Goal: Task Accomplishment & Management: Use online tool/utility

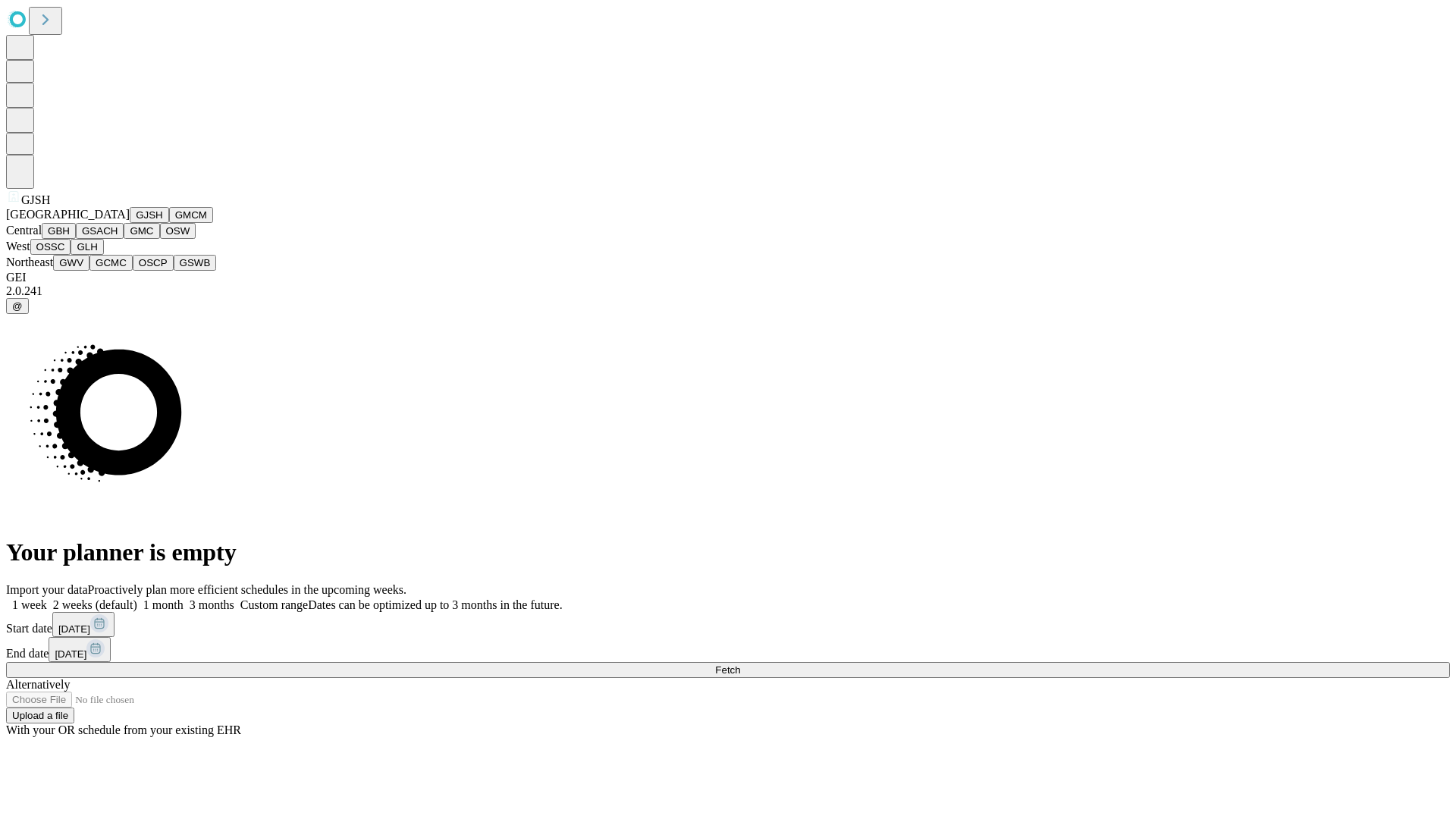
click at [130, 223] on button "GJSH" at bounding box center [149, 215] width 39 height 16
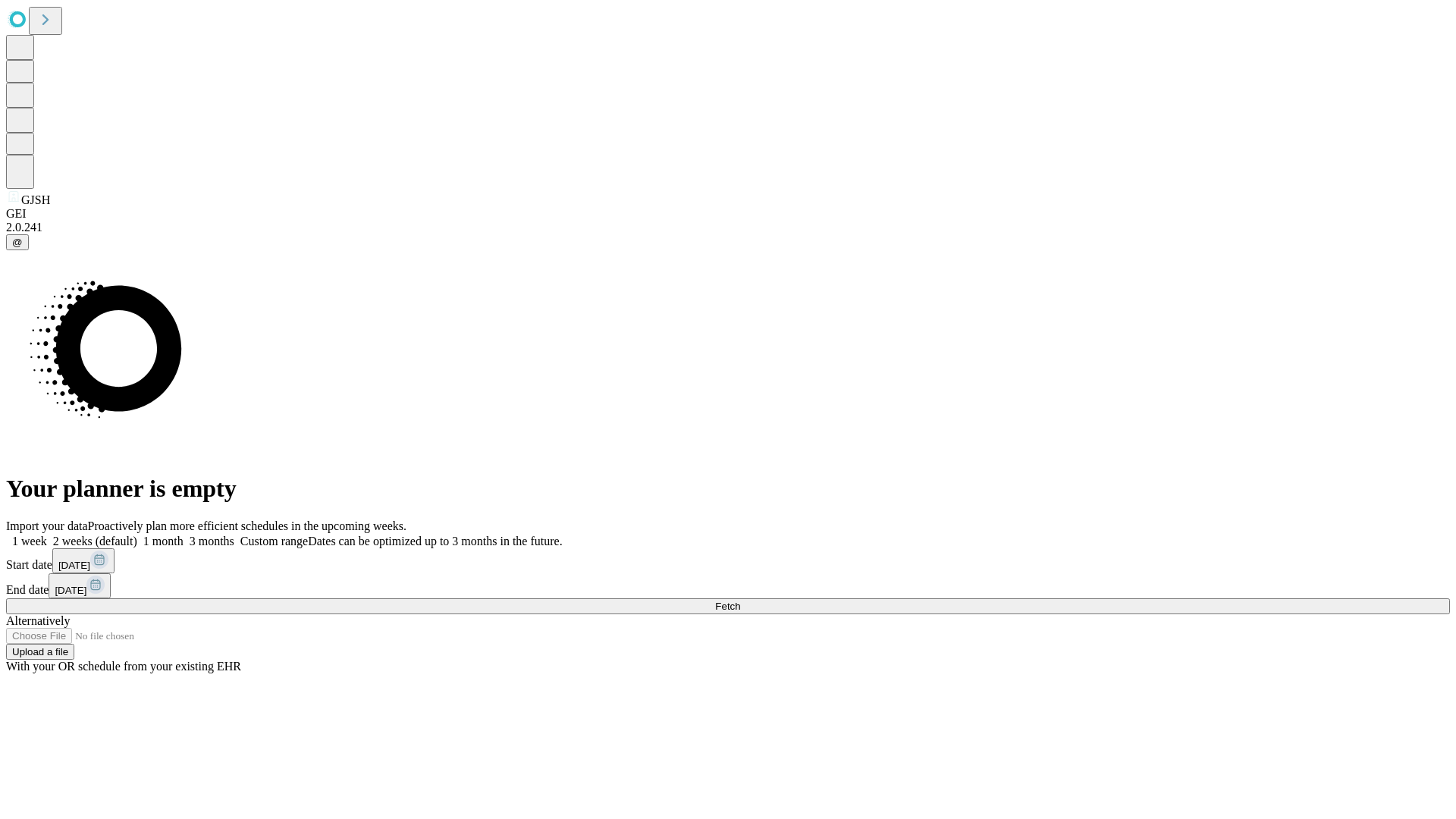
click at [183, 534] on label "1 month" at bounding box center [160, 541] width 46 height 13
click at [740, 600] on span "Fetch" at bounding box center [727, 606] width 25 height 12
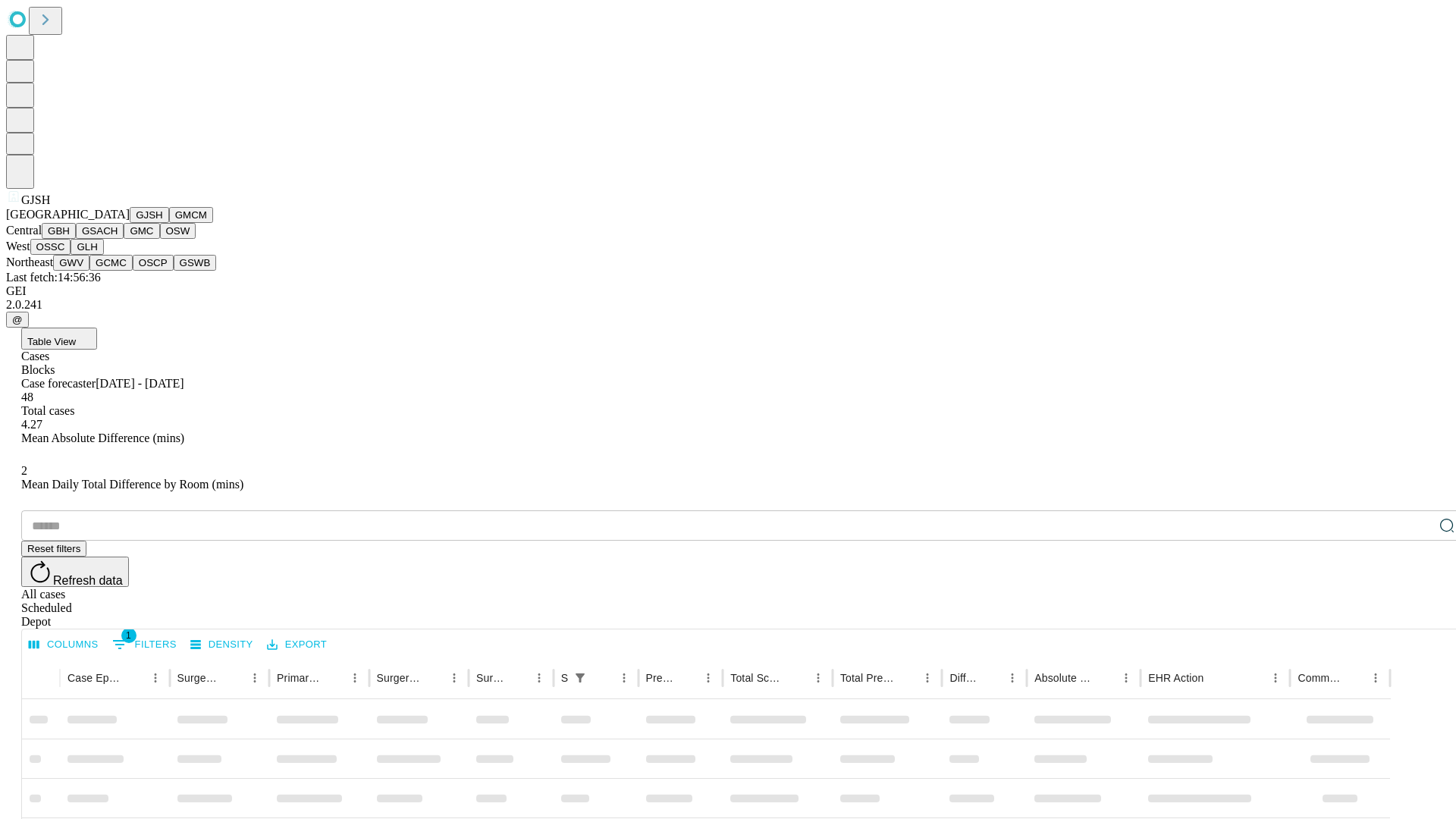
click at [169, 223] on button "GMCM" at bounding box center [191, 215] width 44 height 16
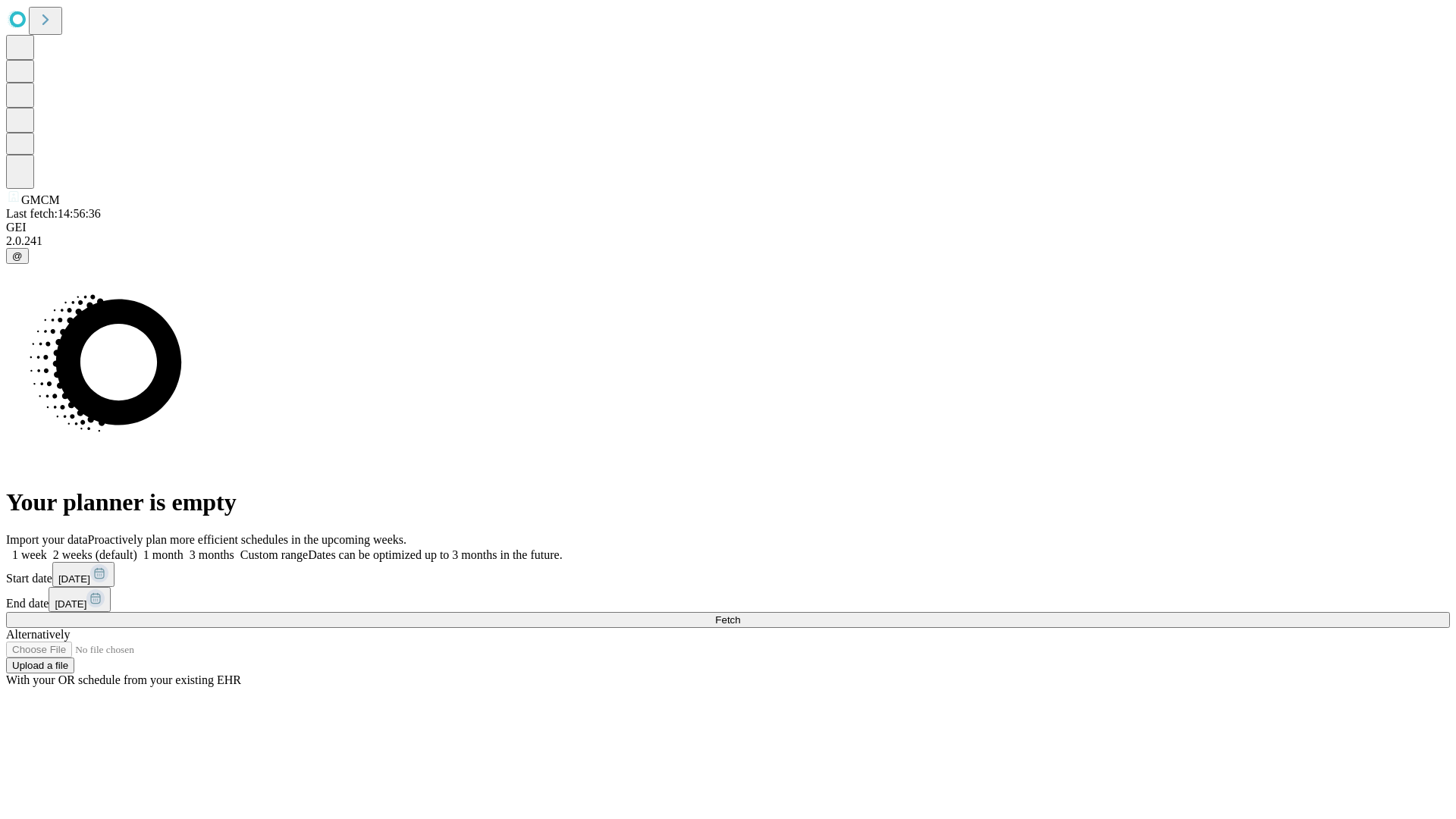
click at [183, 548] on label "1 month" at bounding box center [160, 555] width 46 height 13
click at [740, 614] on span "Fetch" at bounding box center [727, 619] width 25 height 12
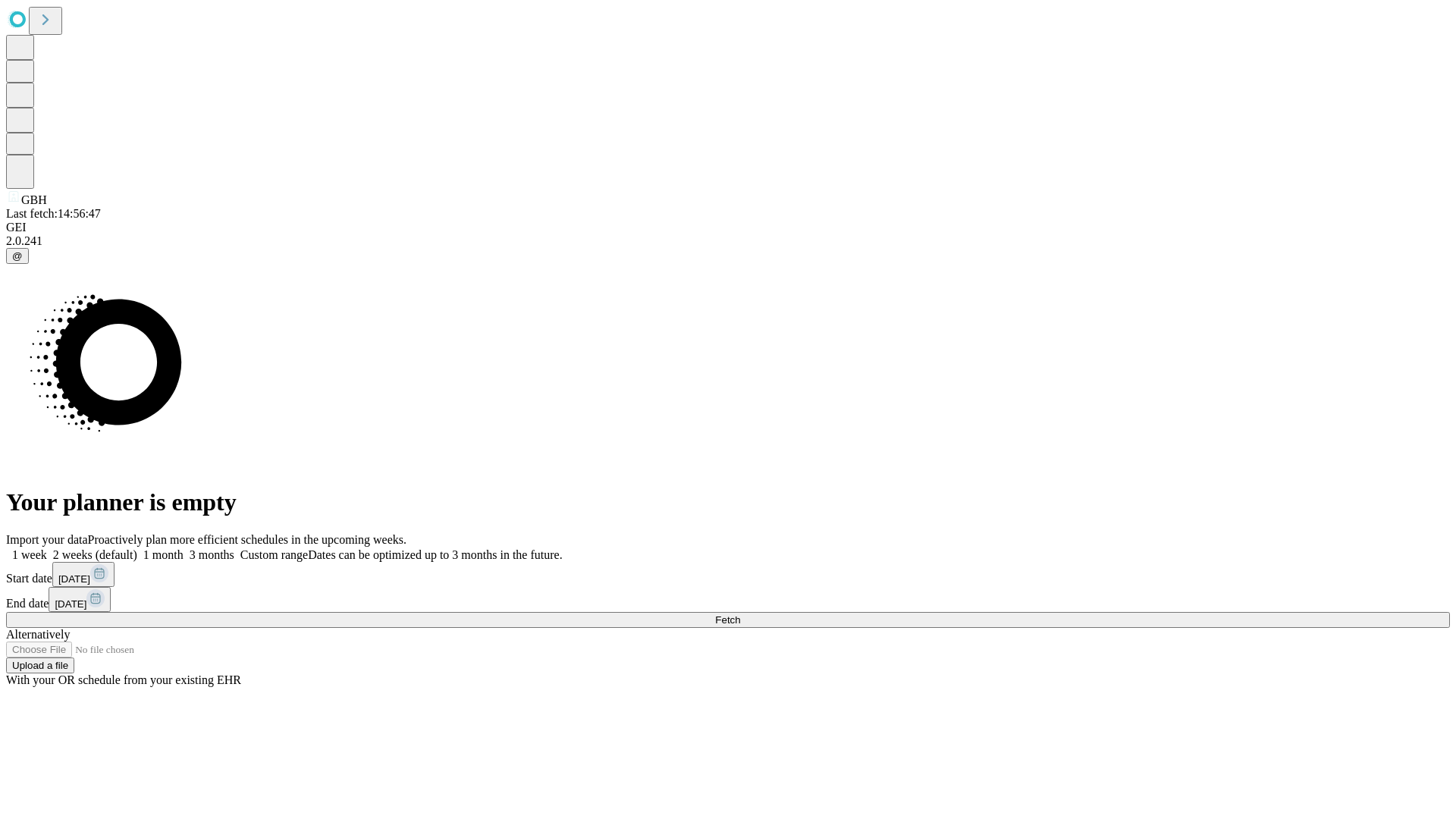
click at [183, 548] on label "1 month" at bounding box center [160, 555] width 46 height 13
click at [740, 614] on span "Fetch" at bounding box center [727, 619] width 25 height 12
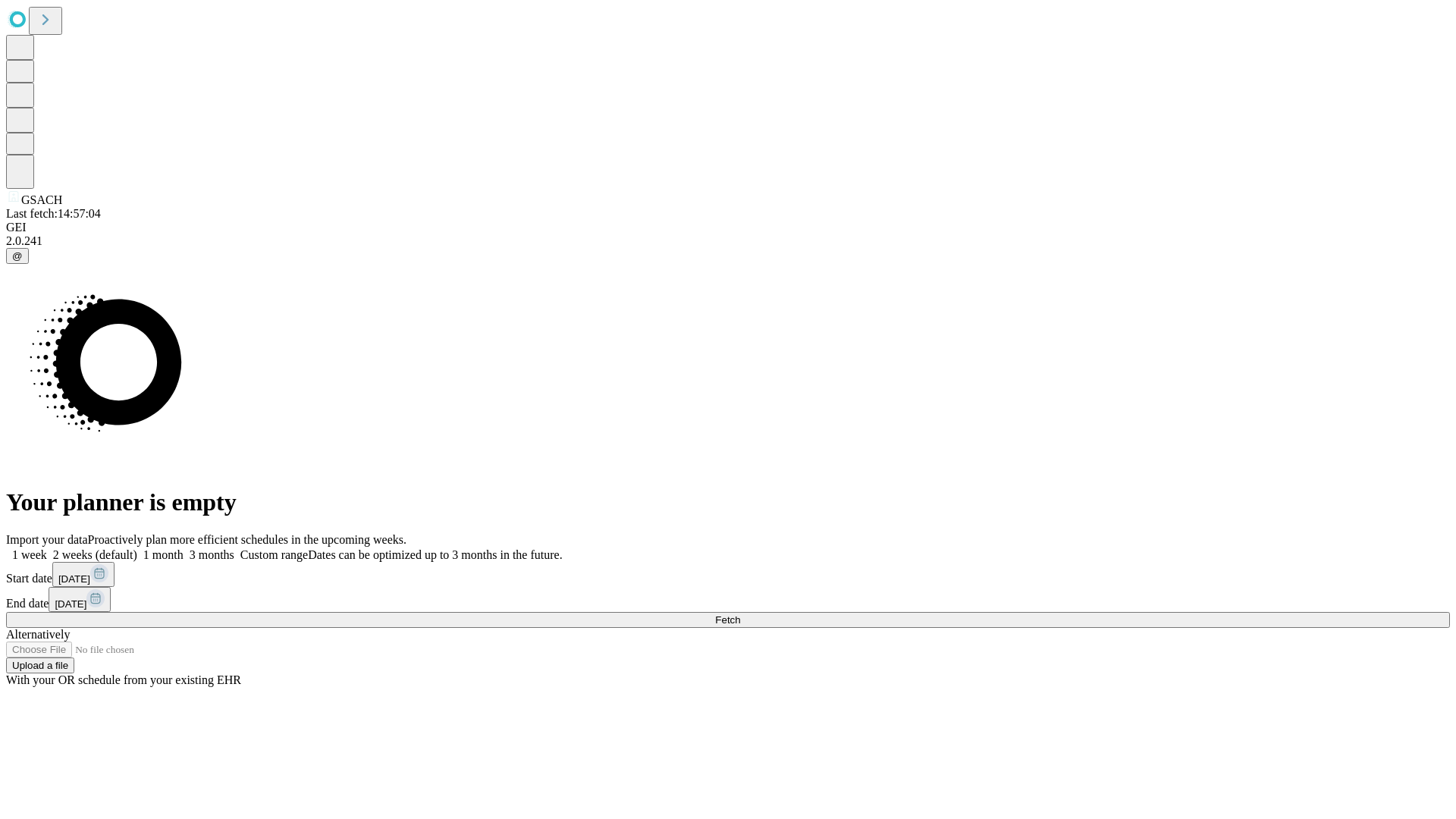
click at [183, 548] on label "1 month" at bounding box center [160, 555] width 46 height 13
click at [740, 614] on span "Fetch" at bounding box center [727, 619] width 25 height 12
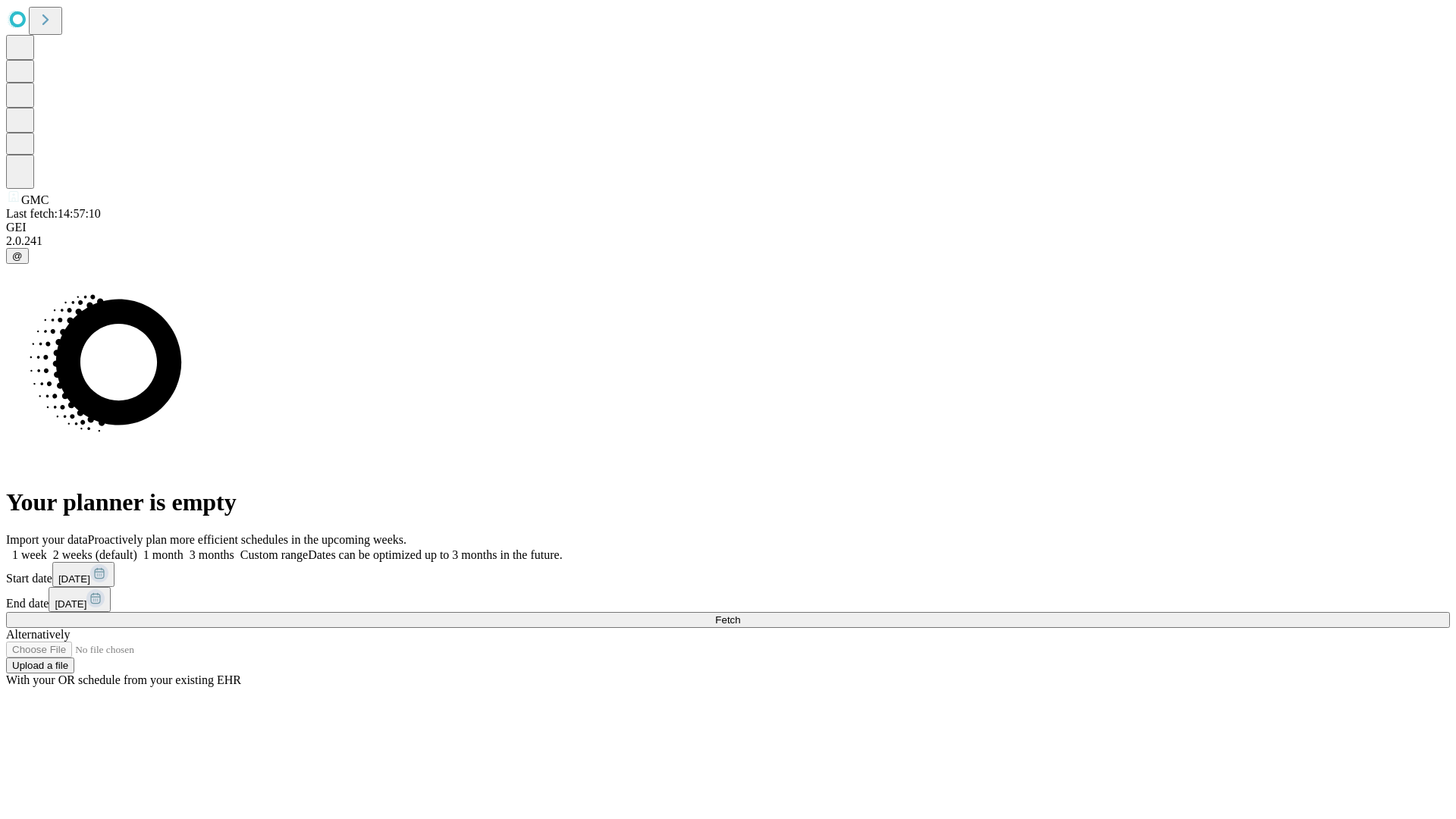
click at [740, 614] on span "Fetch" at bounding box center [727, 619] width 25 height 12
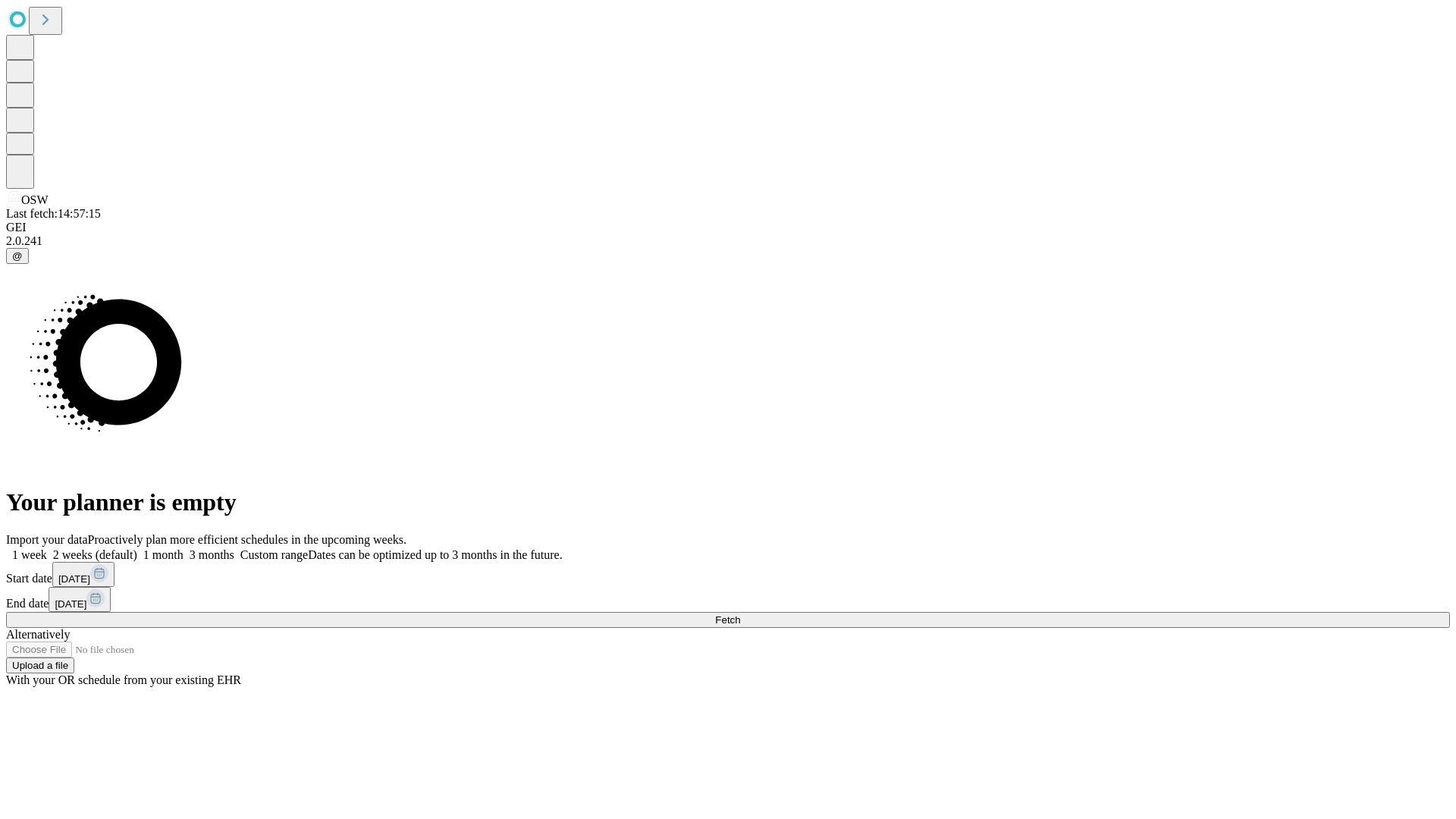
click at [183, 548] on label "1 month" at bounding box center [160, 555] width 46 height 13
click at [740, 614] on span "Fetch" at bounding box center [727, 619] width 25 height 12
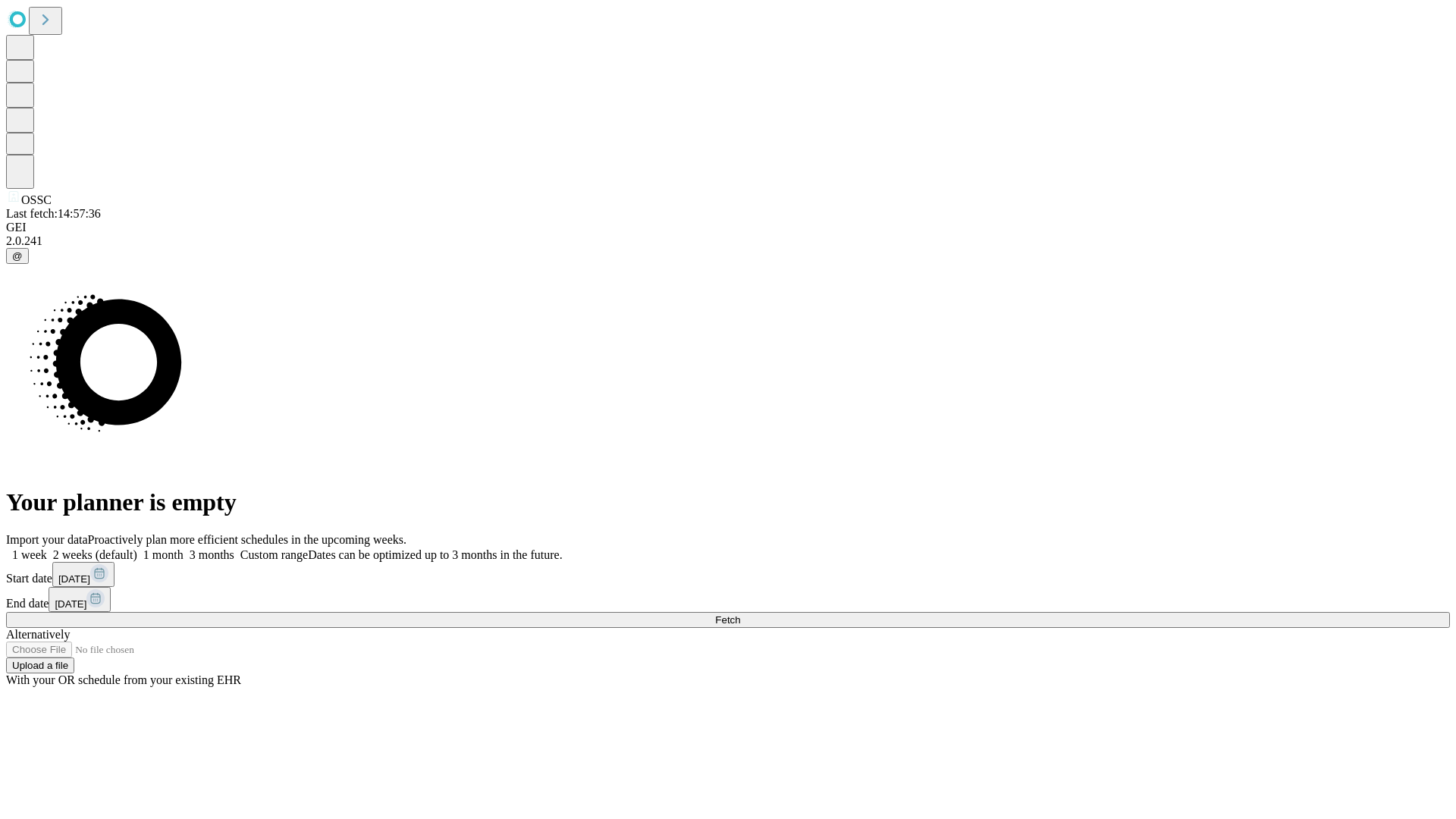
click at [183, 548] on label "1 month" at bounding box center [160, 555] width 46 height 13
click at [740, 614] on span "Fetch" at bounding box center [727, 619] width 25 height 12
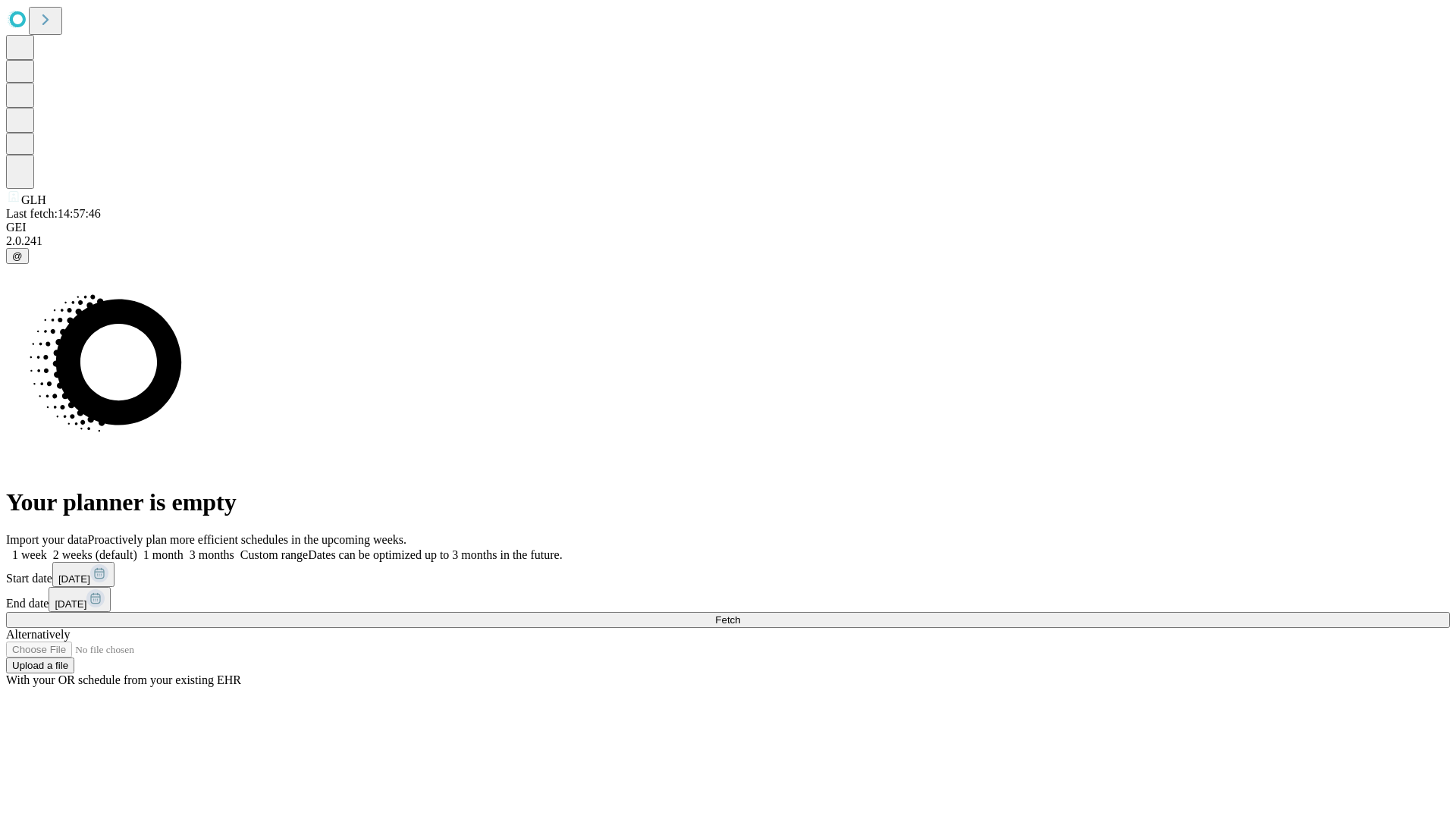
click at [183, 548] on label "1 month" at bounding box center [160, 555] width 46 height 13
click at [740, 614] on span "Fetch" at bounding box center [727, 619] width 25 height 12
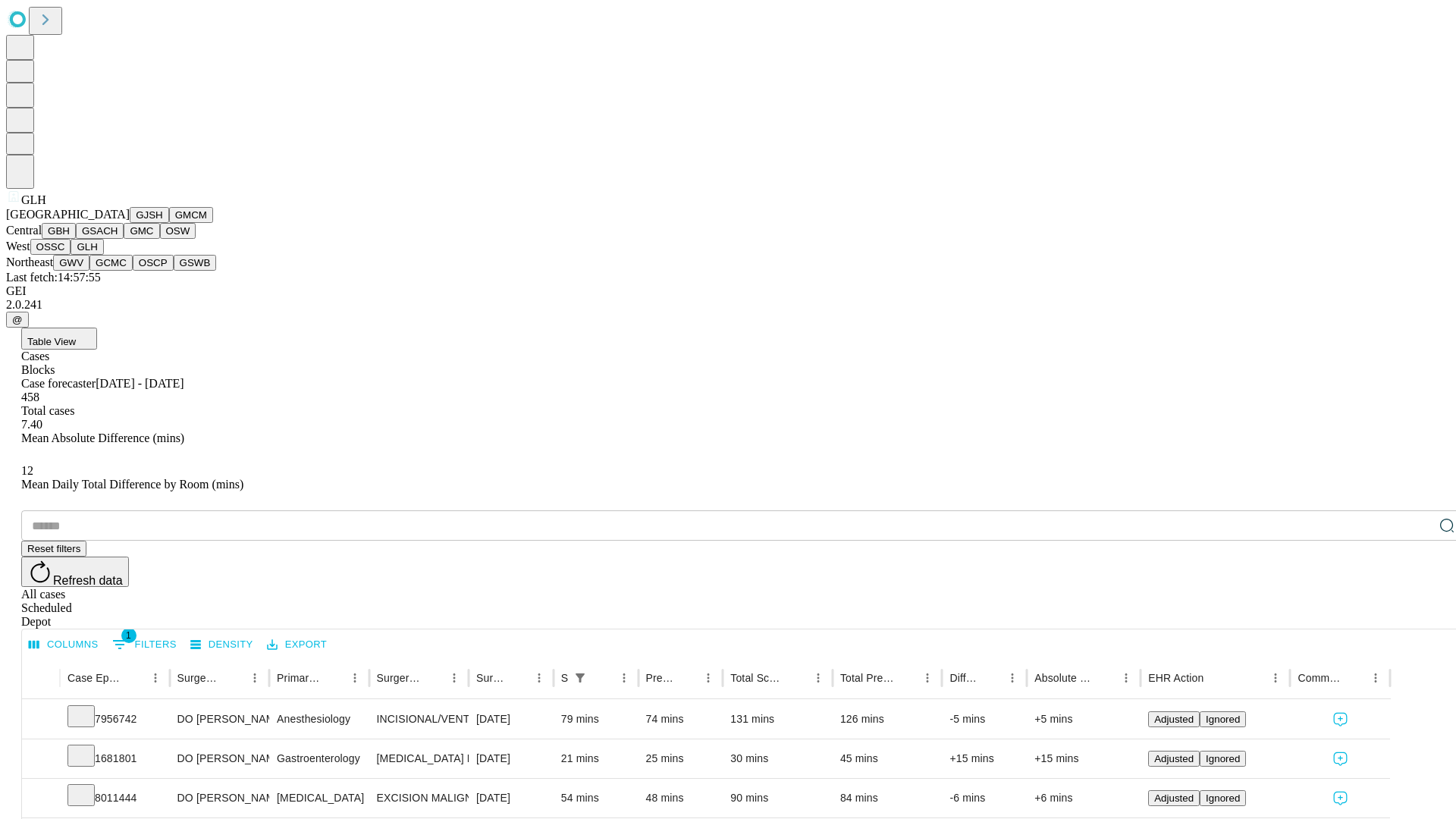
click at [90, 271] on button "GWV" at bounding box center [71, 262] width 36 height 16
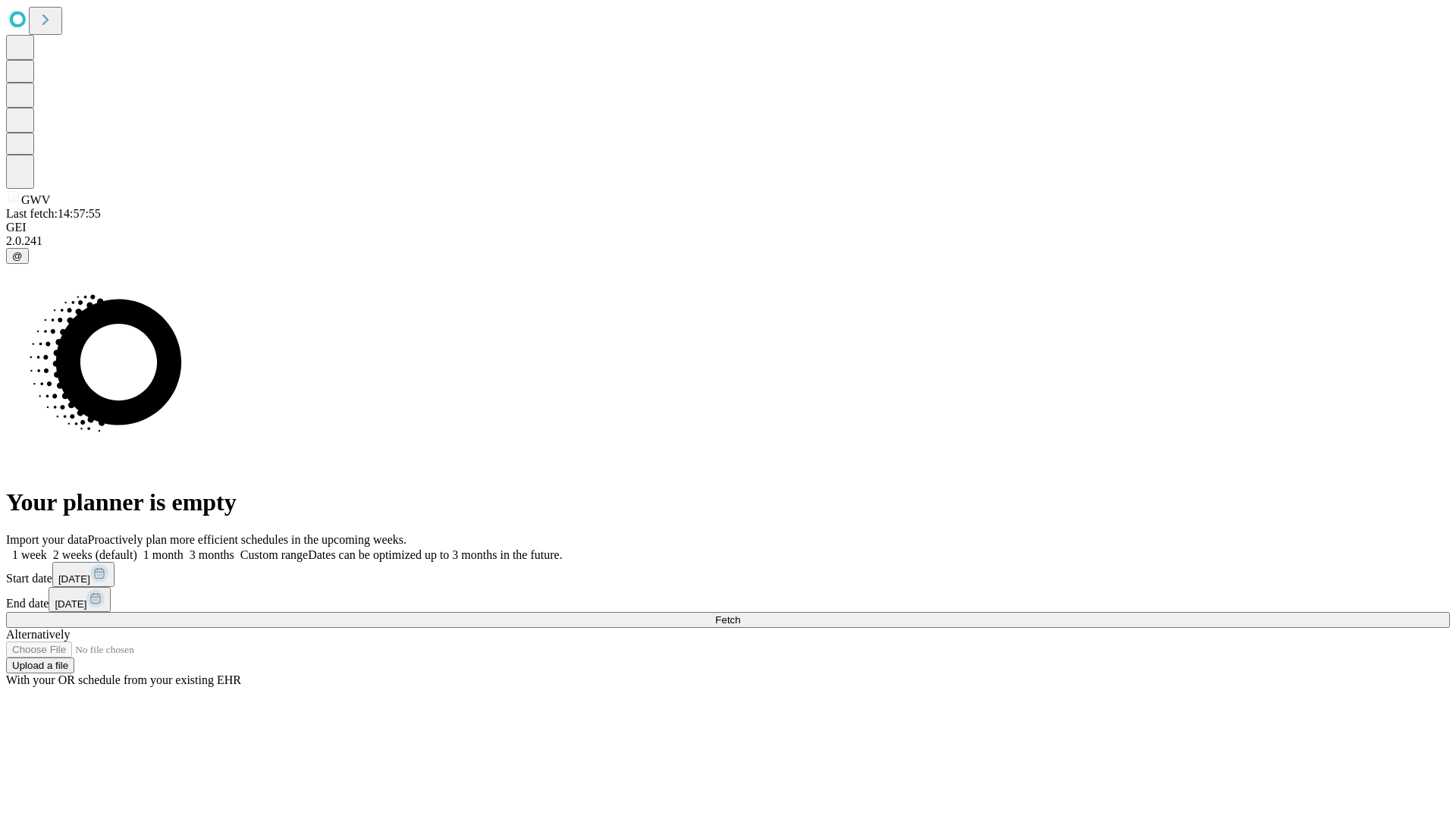
click at [183, 548] on label "1 month" at bounding box center [160, 555] width 46 height 13
click at [740, 614] on span "Fetch" at bounding box center [727, 619] width 25 height 12
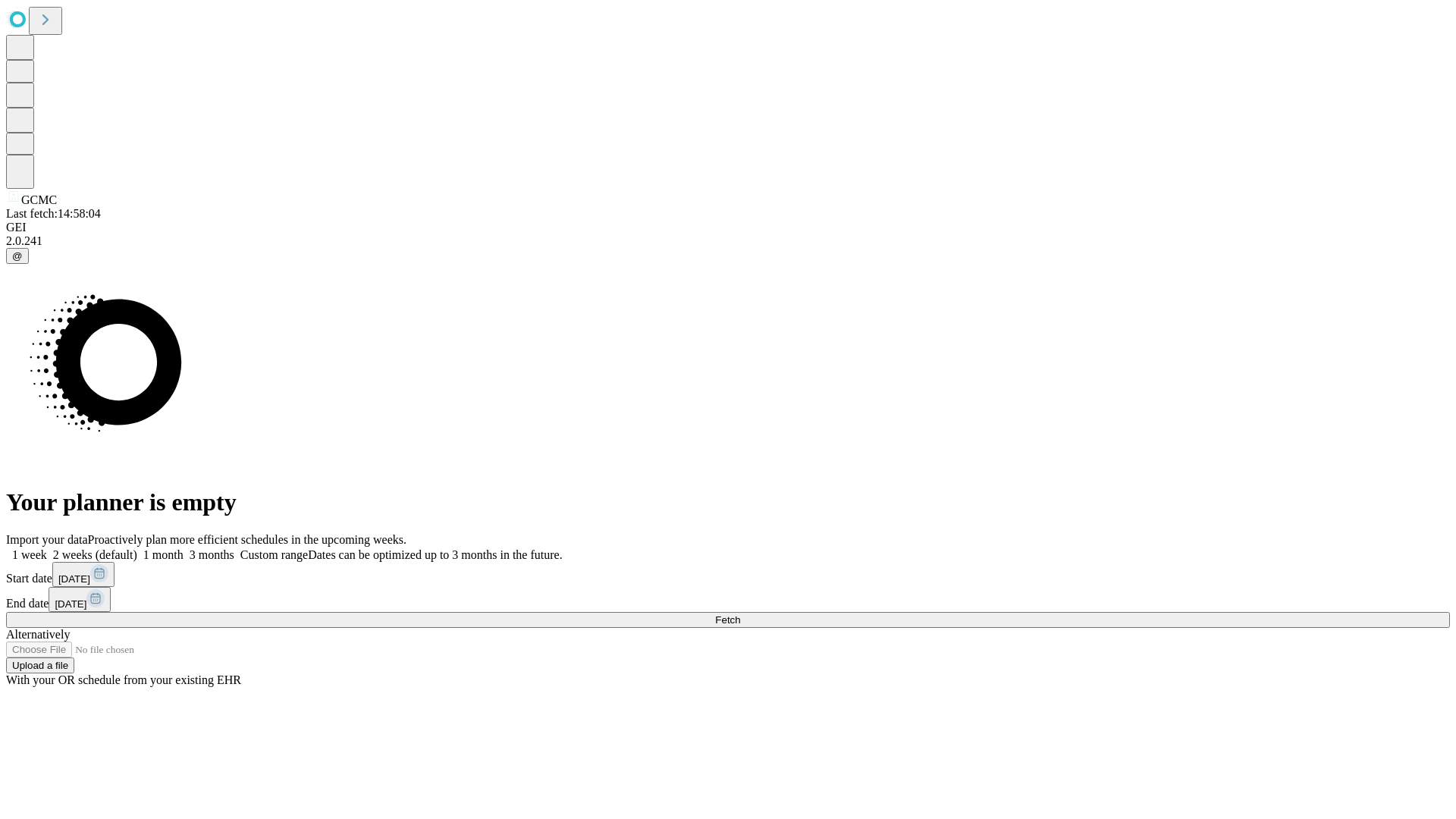
click at [183, 548] on label "1 month" at bounding box center [160, 555] width 46 height 13
click at [740, 614] on span "Fetch" at bounding box center [727, 619] width 25 height 12
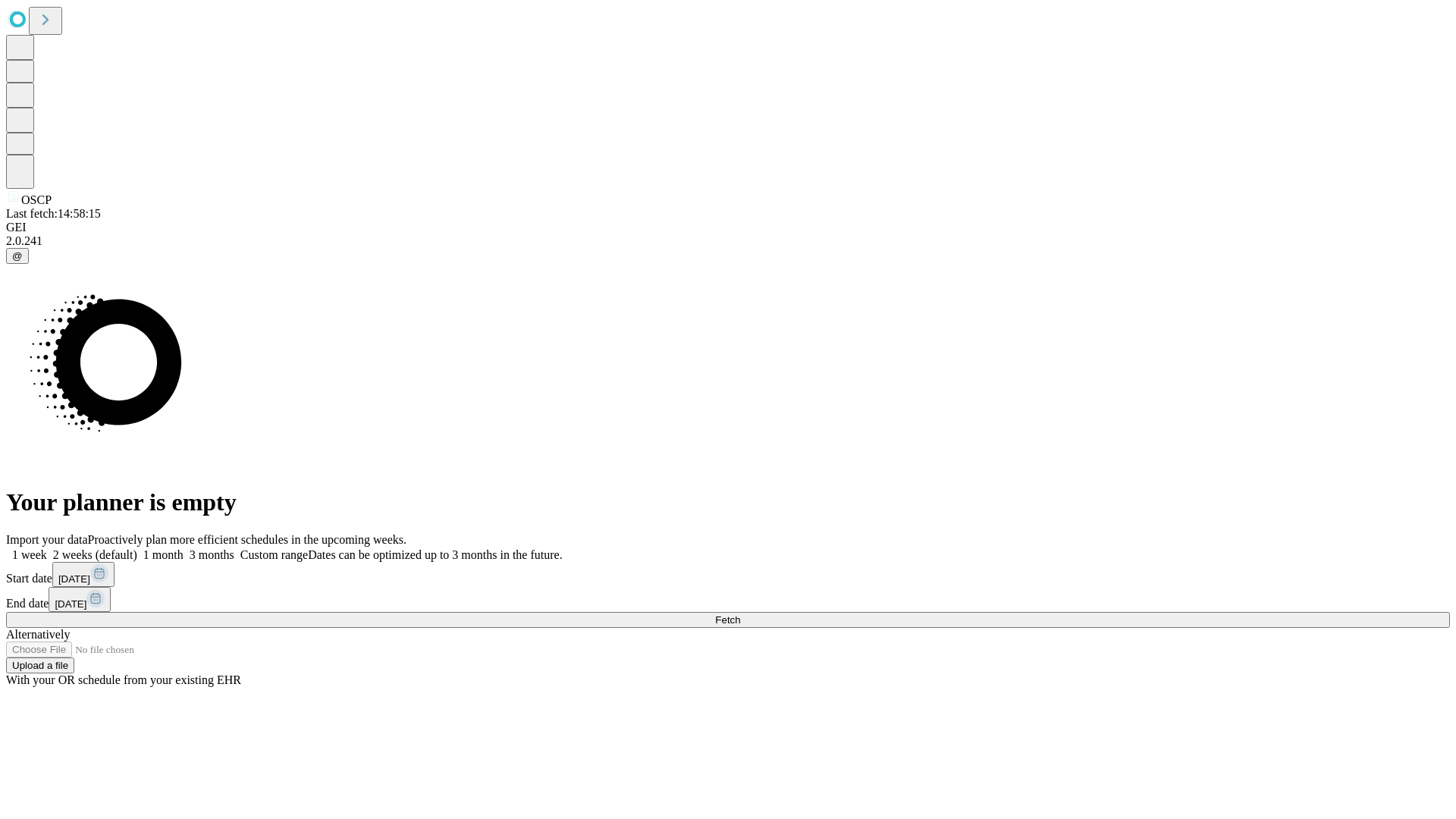
click at [740, 614] on span "Fetch" at bounding box center [727, 619] width 25 height 12
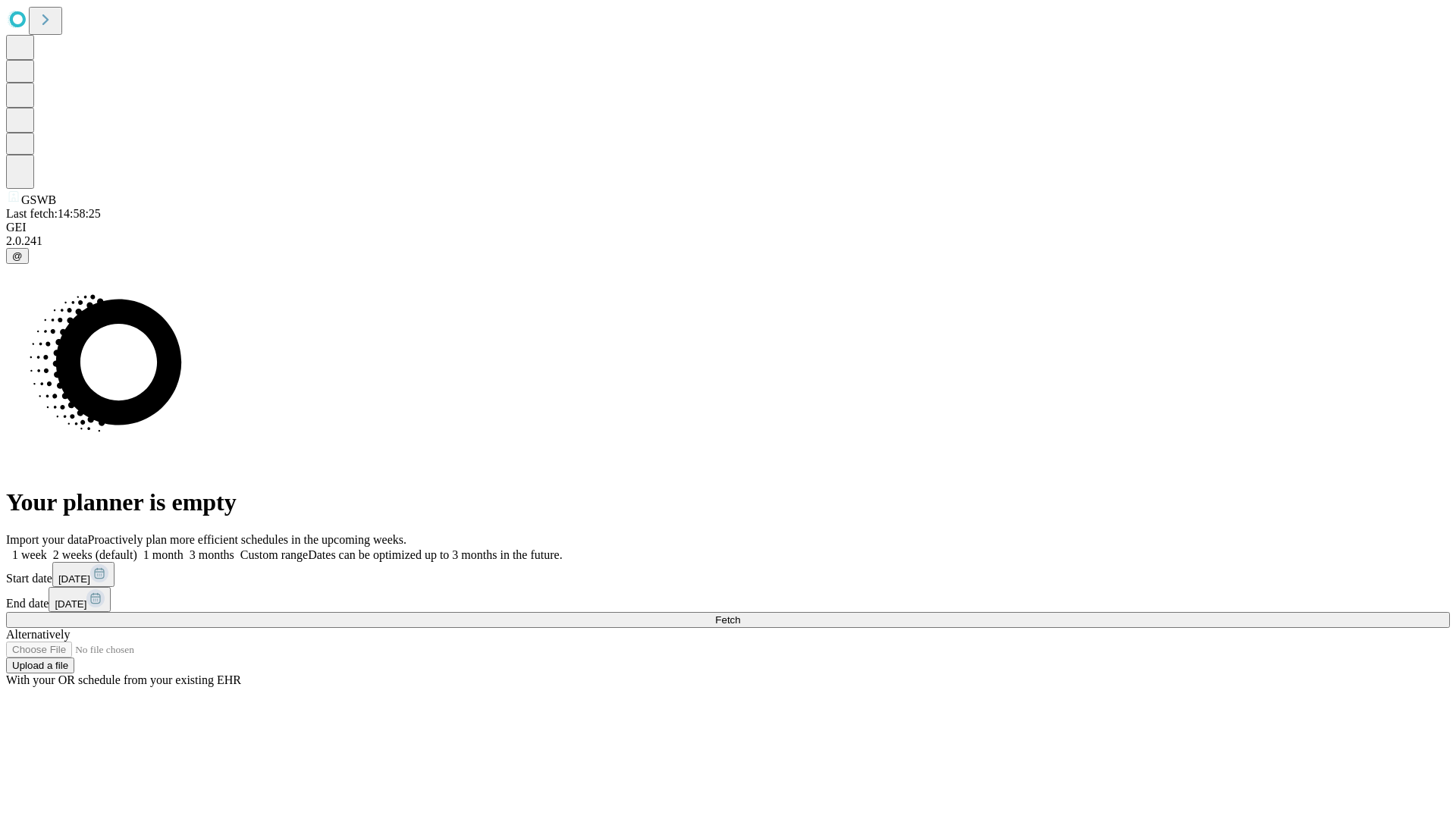
click at [183, 548] on label "1 month" at bounding box center [160, 555] width 46 height 13
click at [740, 614] on span "Fetch" at bounding box center [727, 619] width 25 height 12
